Goal: Transaction & Acquisition: Purchase product/service

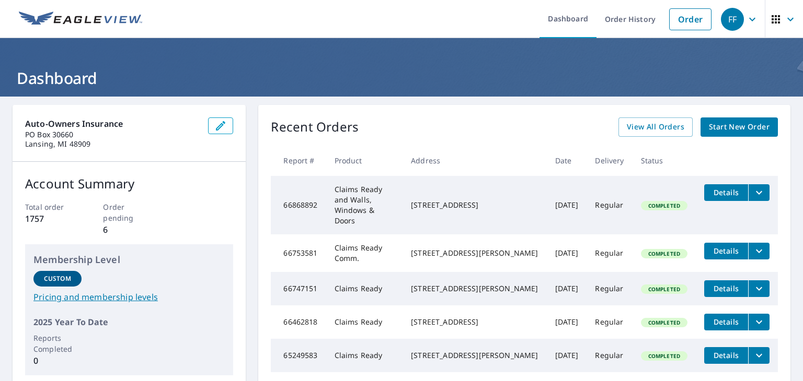
click at [723, 127] on span "Start New Order" at bounding box center [739, 127] width 61 height 13
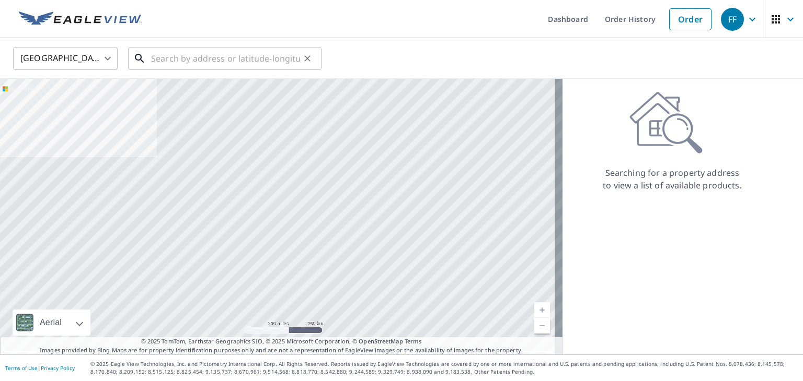
click at [215, 57] on input "text" at bounding box center [225, 58] width 149 height 29
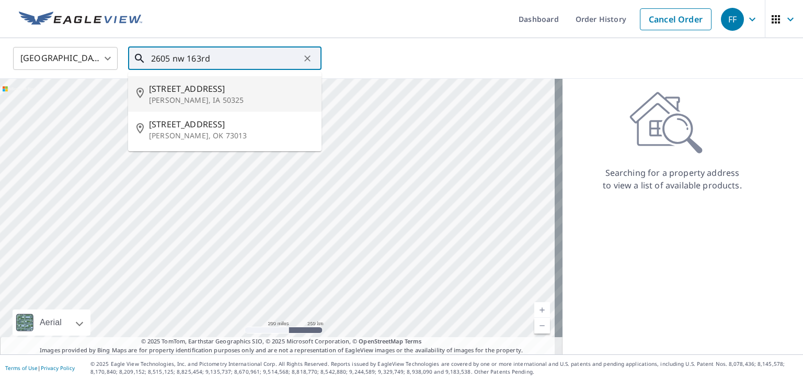
click at [188, 96] on p "[PERSON_NAME], IA 50325" at bounding box center [231, 100] width 164 height 10
type input "[STREET_ADDRESS]"
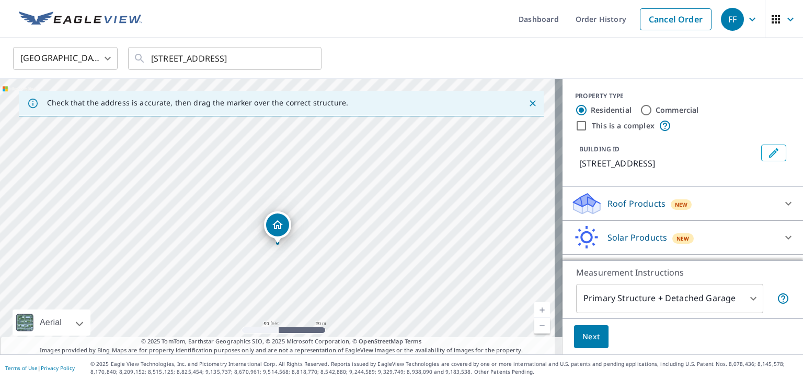
drag, startPoint x: 278, startPoint y: 240, endPoint x: 279, endPoint y: 224, distance: 16.8
drag, startPoint x: 232, startPoint y: 165, endPoint x: 243, endPoint y: 149, distance: 19.4
click at [243, 149] on div "[STREET_ADDRESS]" at bounding box center [281, 217] width 562 height 276
click at [620, 207] on p "Roof Products" at bounding box center [636, 204] width 58 height 13
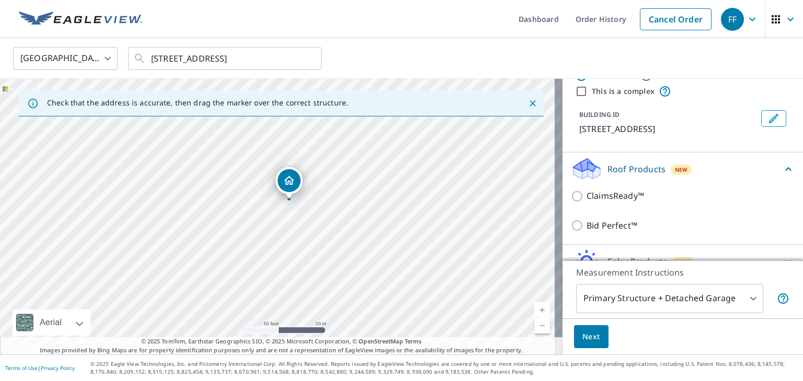
scroll to position [52, 0]
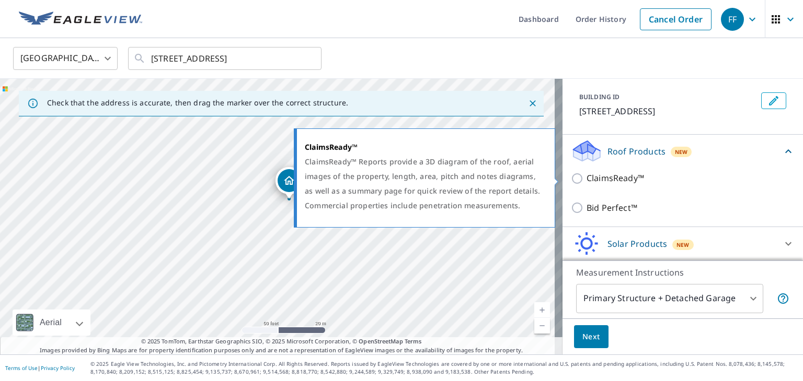
click at [571, 177] on input "ClaimsReady™" at bounding box center [579, 178] width 16 height 13
checkbox input "true"
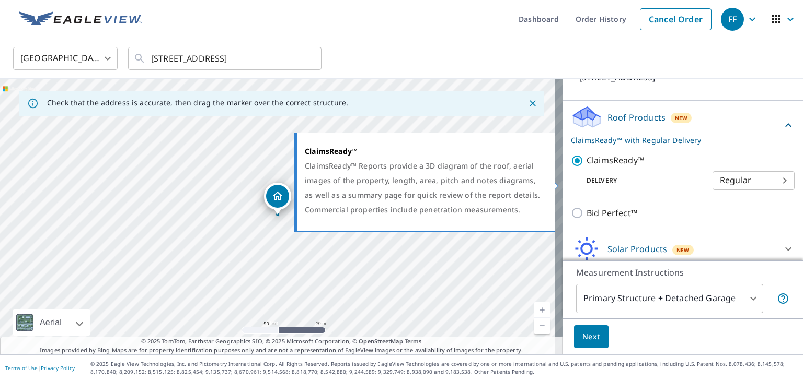
scroll to position [125, 0]
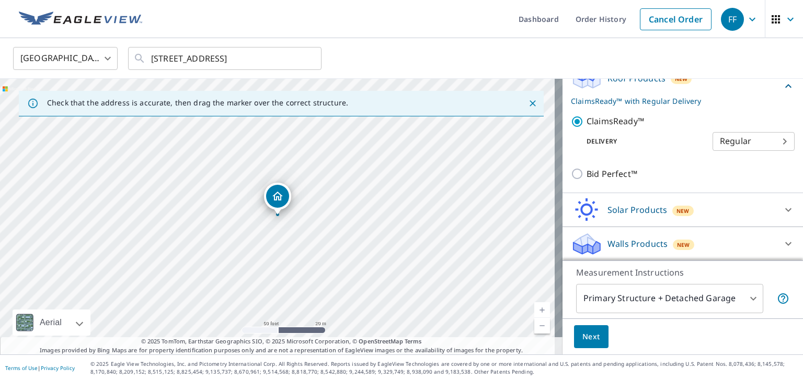
click at [739, 296] on body "FF FF Dashboard Order History Cancel Order FF [GEOGRAPHIC_DATA] [GEOGRAPHIC_DAT…" at bounding box center [401, 190] width 803 height 381
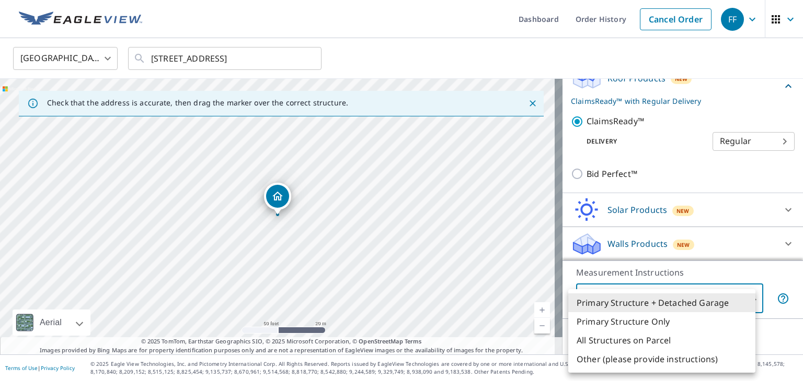
click at [643, 322] on li "Primary Structure Only" at bounding box center [661, 321] width 187 height 19
type input "2"
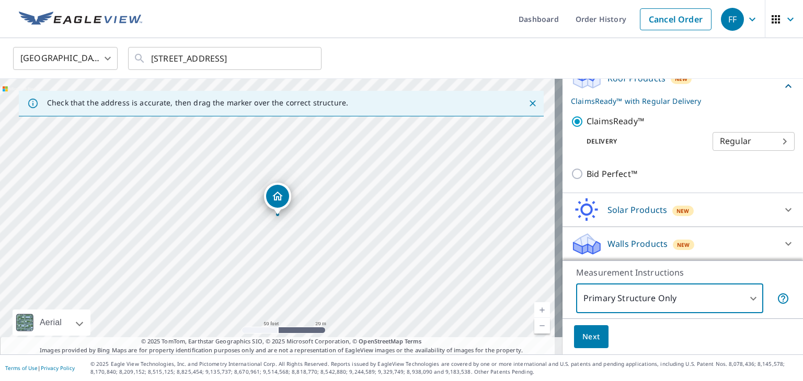
click at [586, 336] on span "Next" at bounding box center [591, 337] width 18 height 13
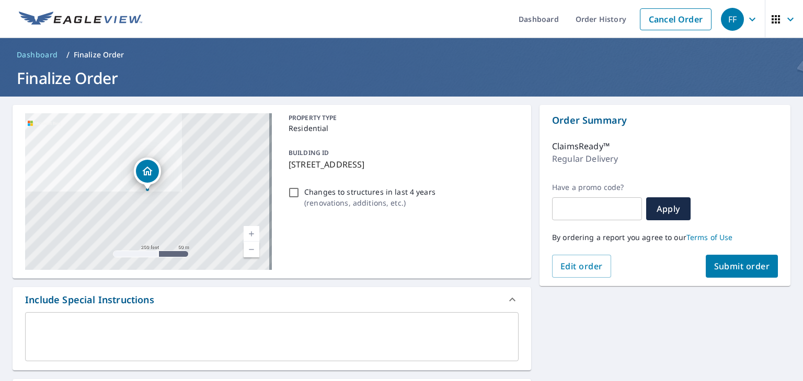
click at [739, 264] on span "Submit order" at bounding box center [742, 266] width 56 height 11
click at [728, 267] on span "Submit order" at bounding box center [742, 266] width 56 height 11
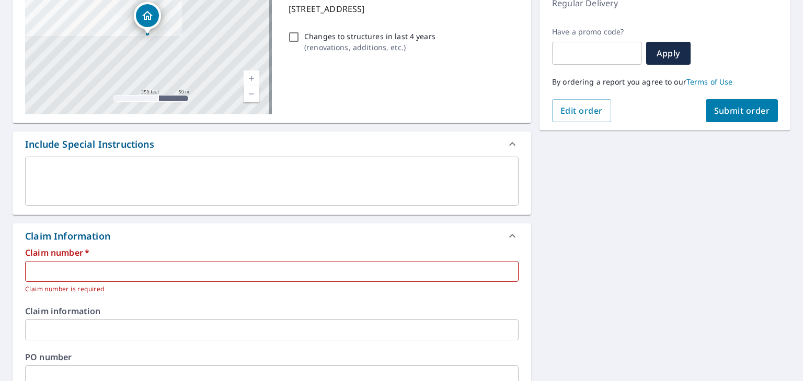
scroll to position [157, 0]
click at [125, 263] on input "text" at bounding box center [271, 270] width 493 height 21
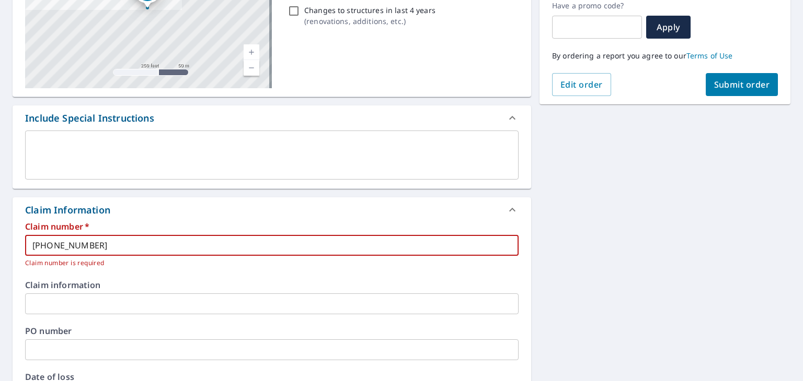
scroll to position [0, 0]
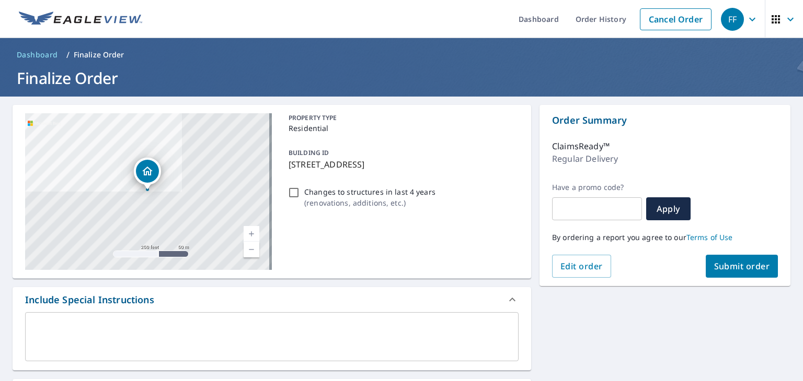
type input "[PHONE_NUMBER]"
click at [731, 263] on span "Submit order" at bounding box center [742, 266] width 56 height 11
